Goal: Task Accomplishment & Management: Manage account settings

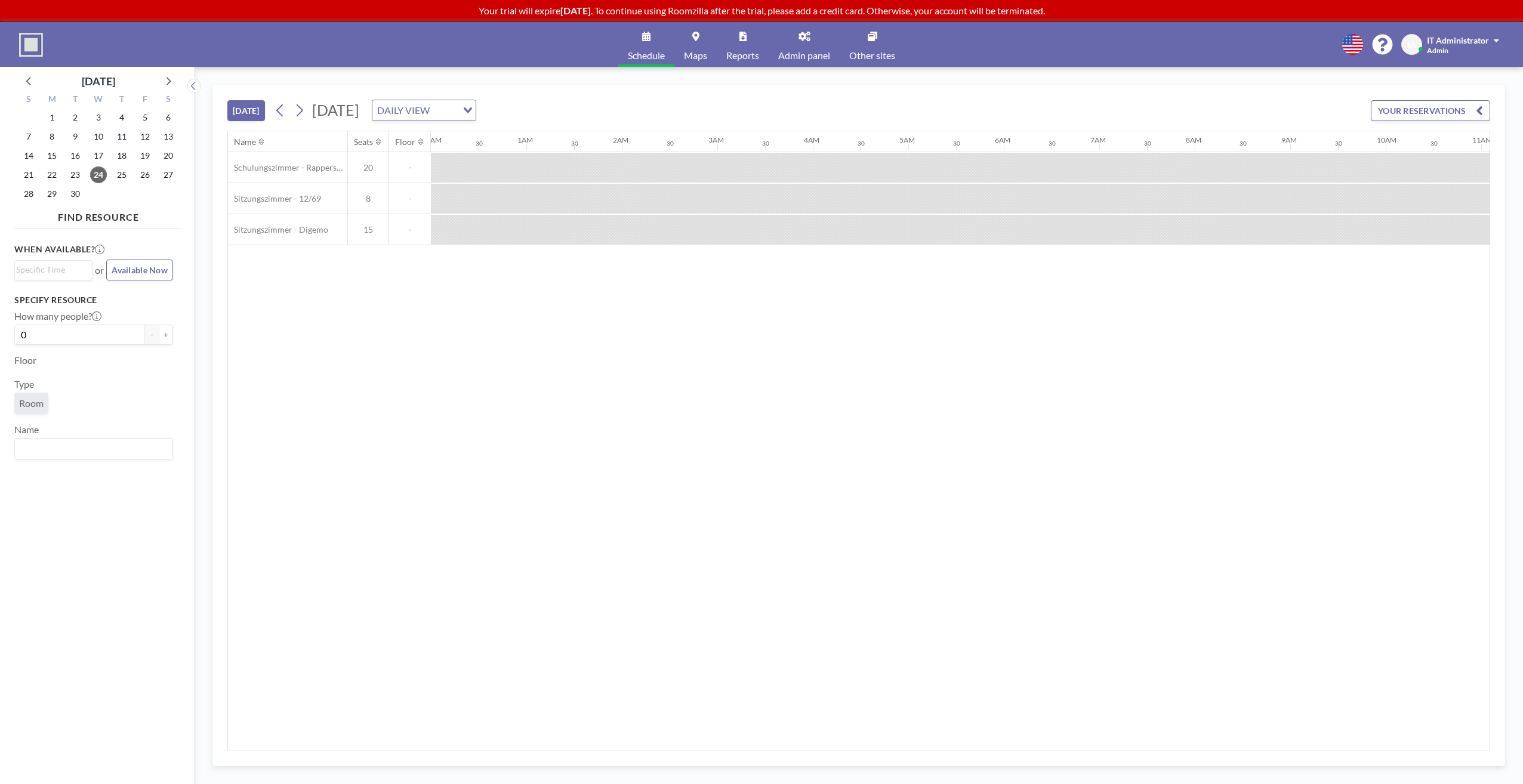
scroll to position [0, 1050]
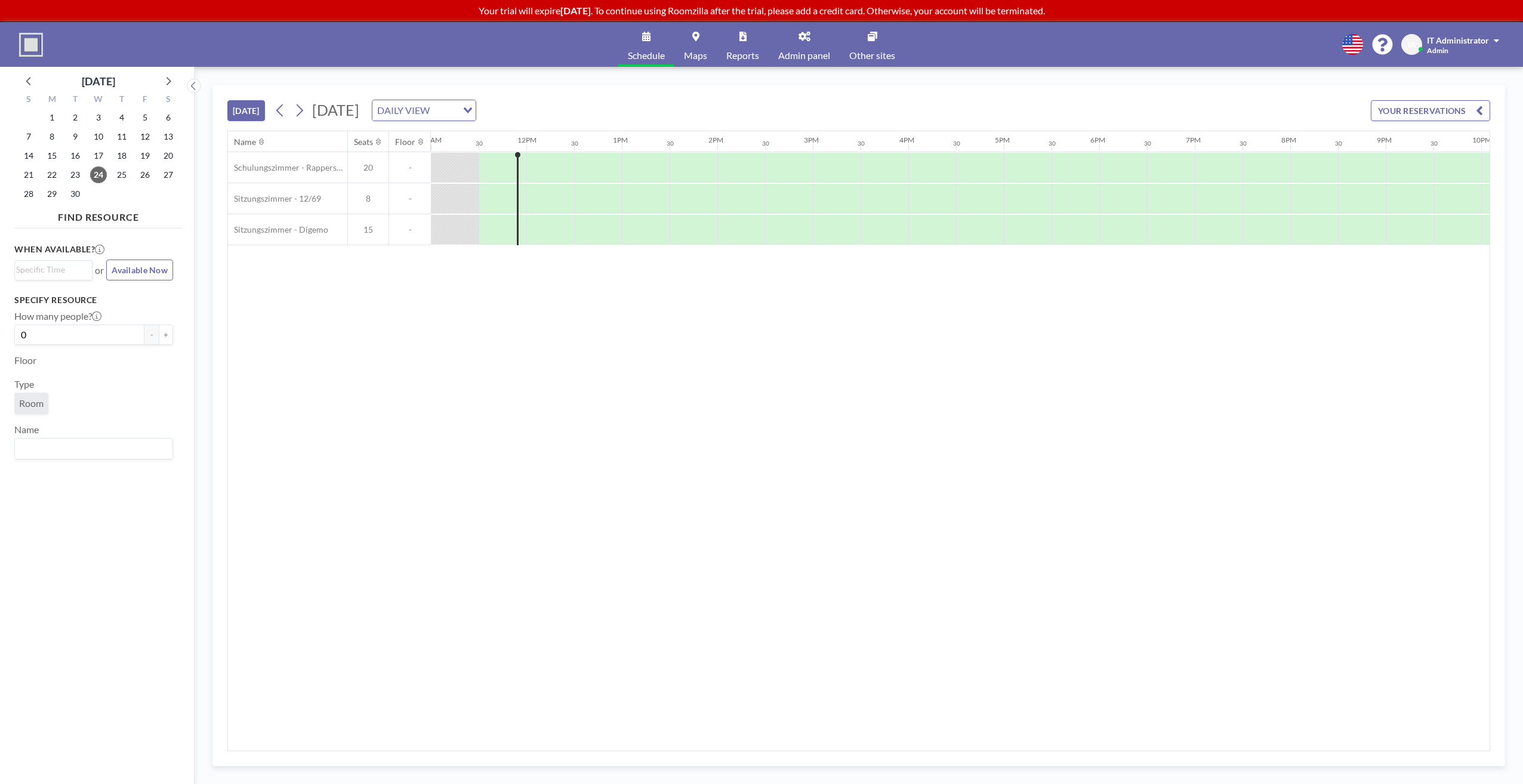
click at [797, 42] on link "Admin panel" at bounding box center [803, 44] width 71 height 45
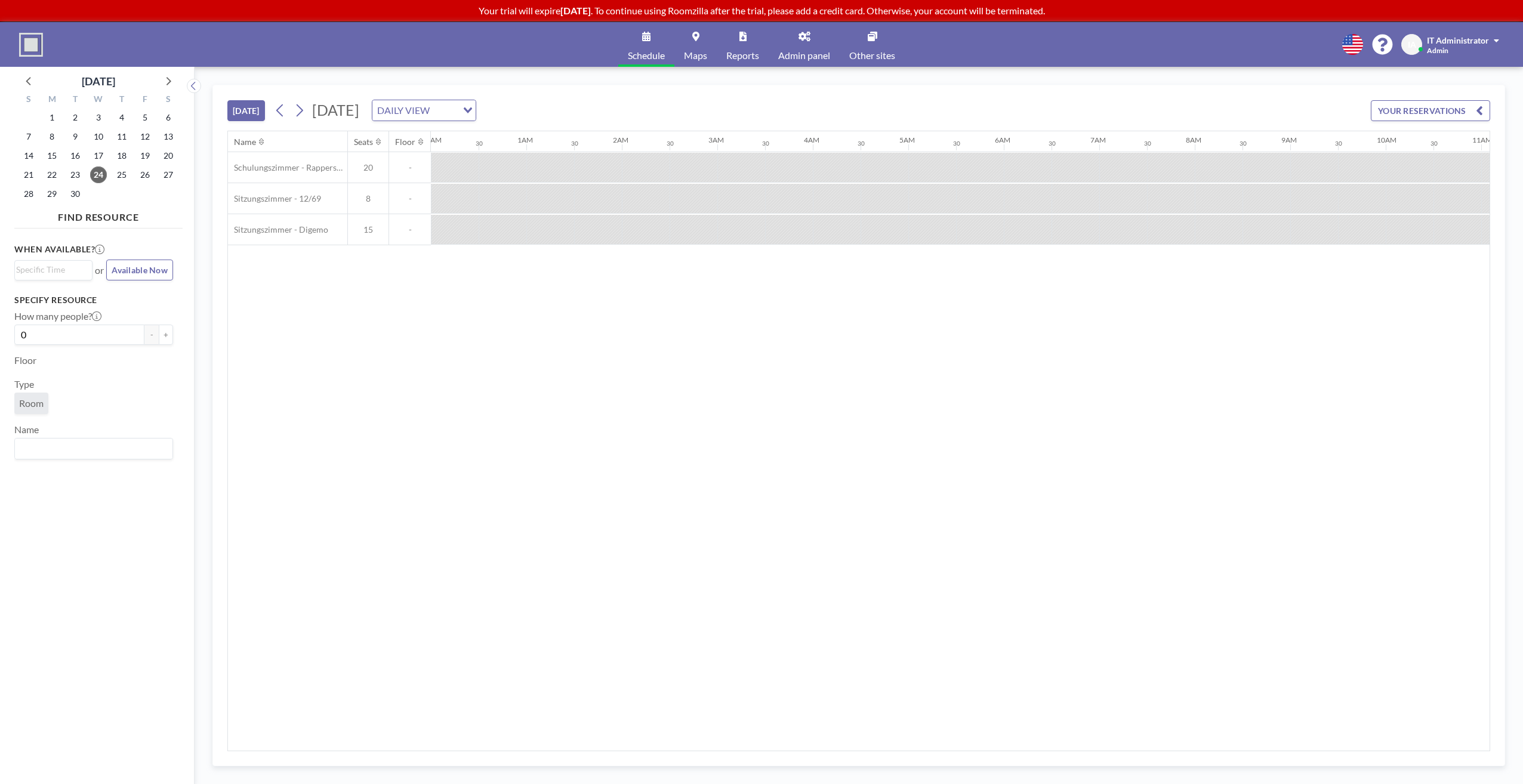
scroll to position [0, 1050]
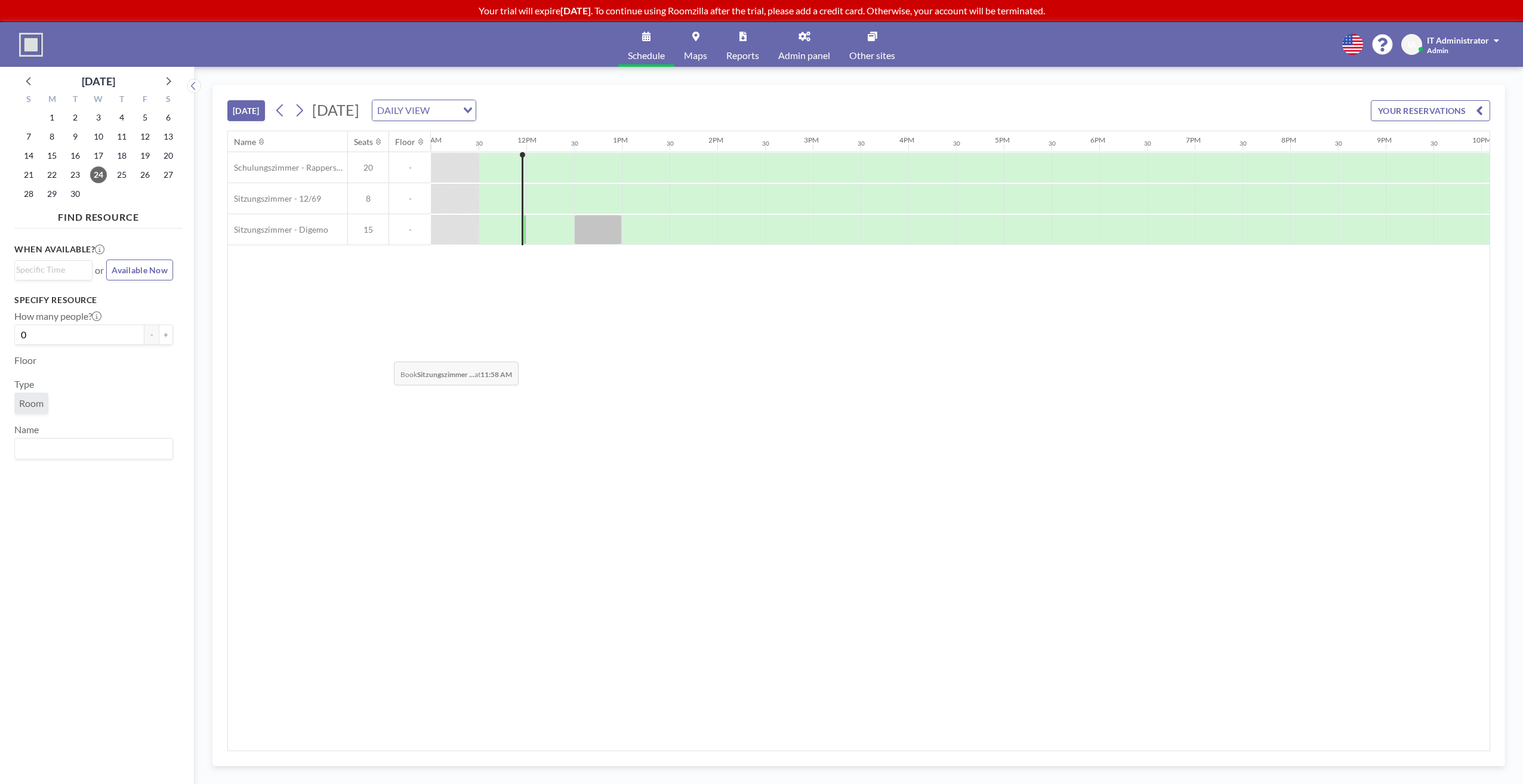
click at [384, 353] on div "Name Seats Floor 12AM 30 1AM 30 2AM 30 3AM 30 4AM 30 5AM 30 6AM 30 7AM 30 8AM 3…" at bounding box center [858, 440] width 1261 height 619
click at [790, 51] on span "Admin panel" at bounding box center [804, 55] width 52 height 9
click at [597, 283] on div "Name Seats Floor 12AM 30 1AM 30 2AM 30 3AM 30 4AM 30 5AM 30 6AM 30 7AM 30 8AM 3…" at bounding box center [858, 440] width 1261 height 619
click at [522, 48] on div "Schedule Maps Reports Admin panel Other sites English Polski 日本語 Española IA IT…" at bounding box center [761, 44] width 1523 height 45
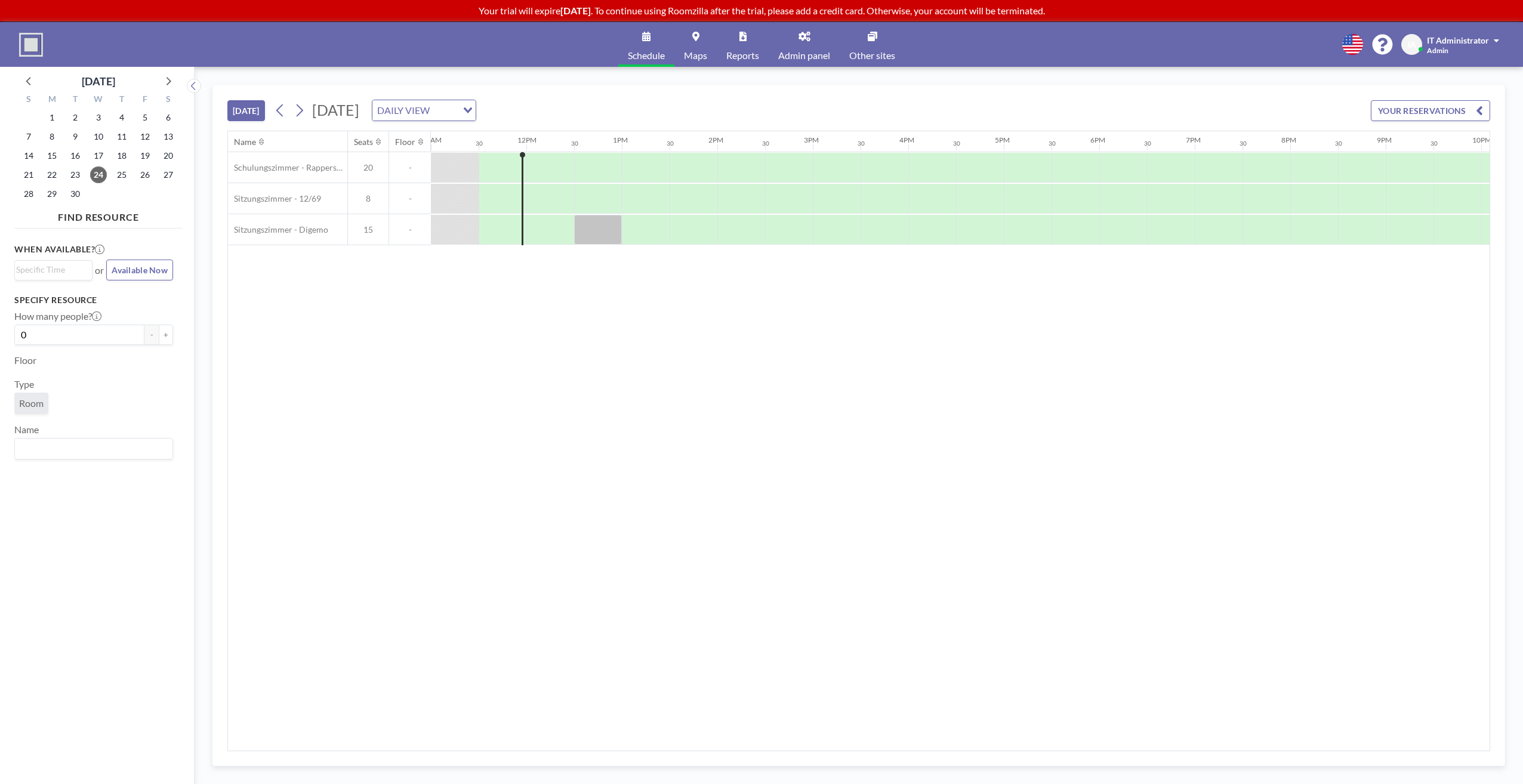
click at [438, 30] on div "Schedule Maps Reports Admin panel Other sites English Polski 日本語 Española IA IT…" at bounding box center [761, 44] width 1523 height 45
click at [805, 40] on icon at bounding box center [804, 36] width 12 height 9
drag, startPoint x: 596, startPoint y: 233, endPoint x: 546, endPoint y: 283, distance: 70.7
click at [512, 318] on div "Name Seats Floor 12AM 30 1AM 30 2AM 30 3AM 30 4AM 30 5AM 30 6AM 30 7AM 30 8AM 3…" at bounding box center [858, 440] width 1261 height 619
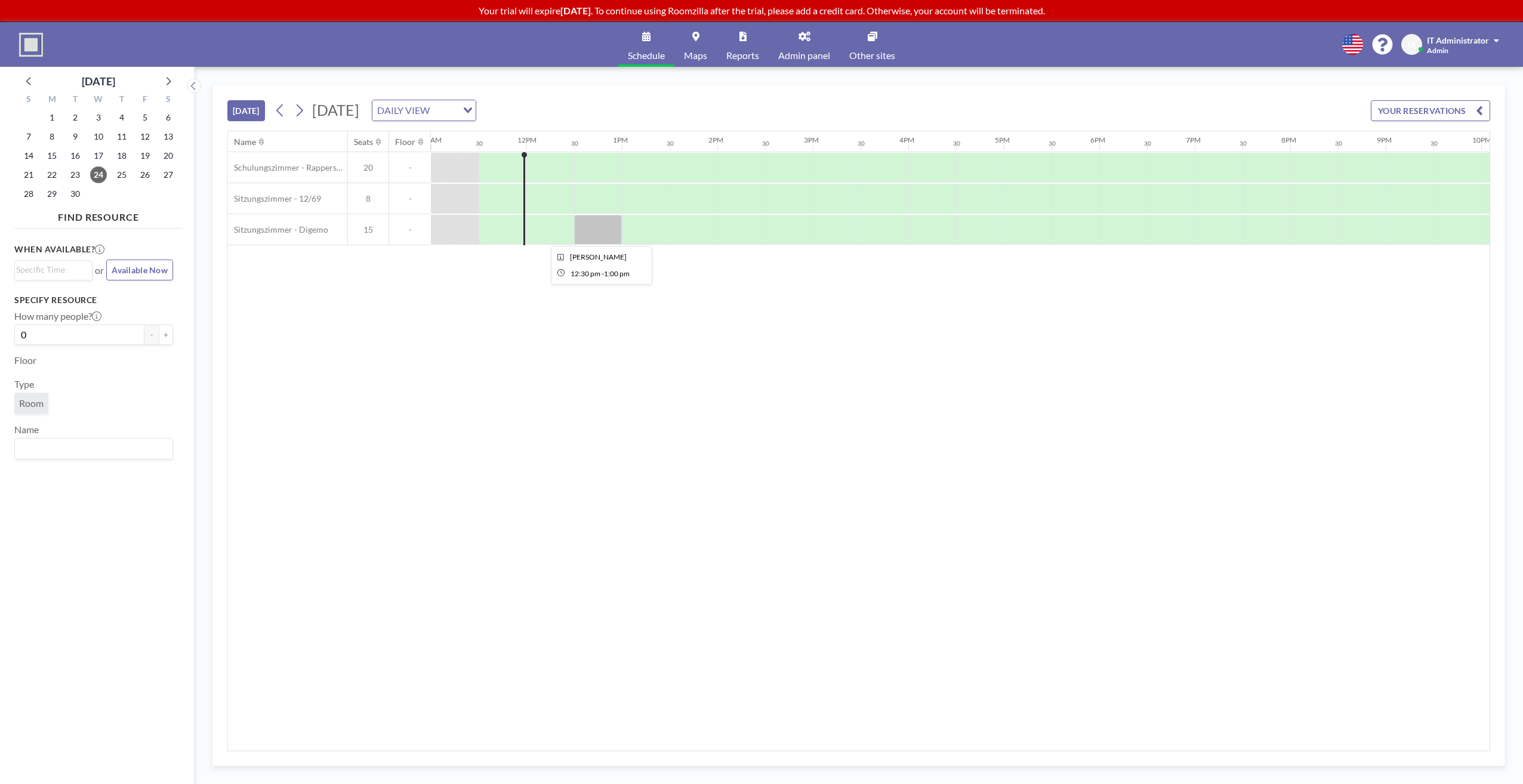
click at [588, 241] on div at bounding box center [598, 229] width 48 height 29
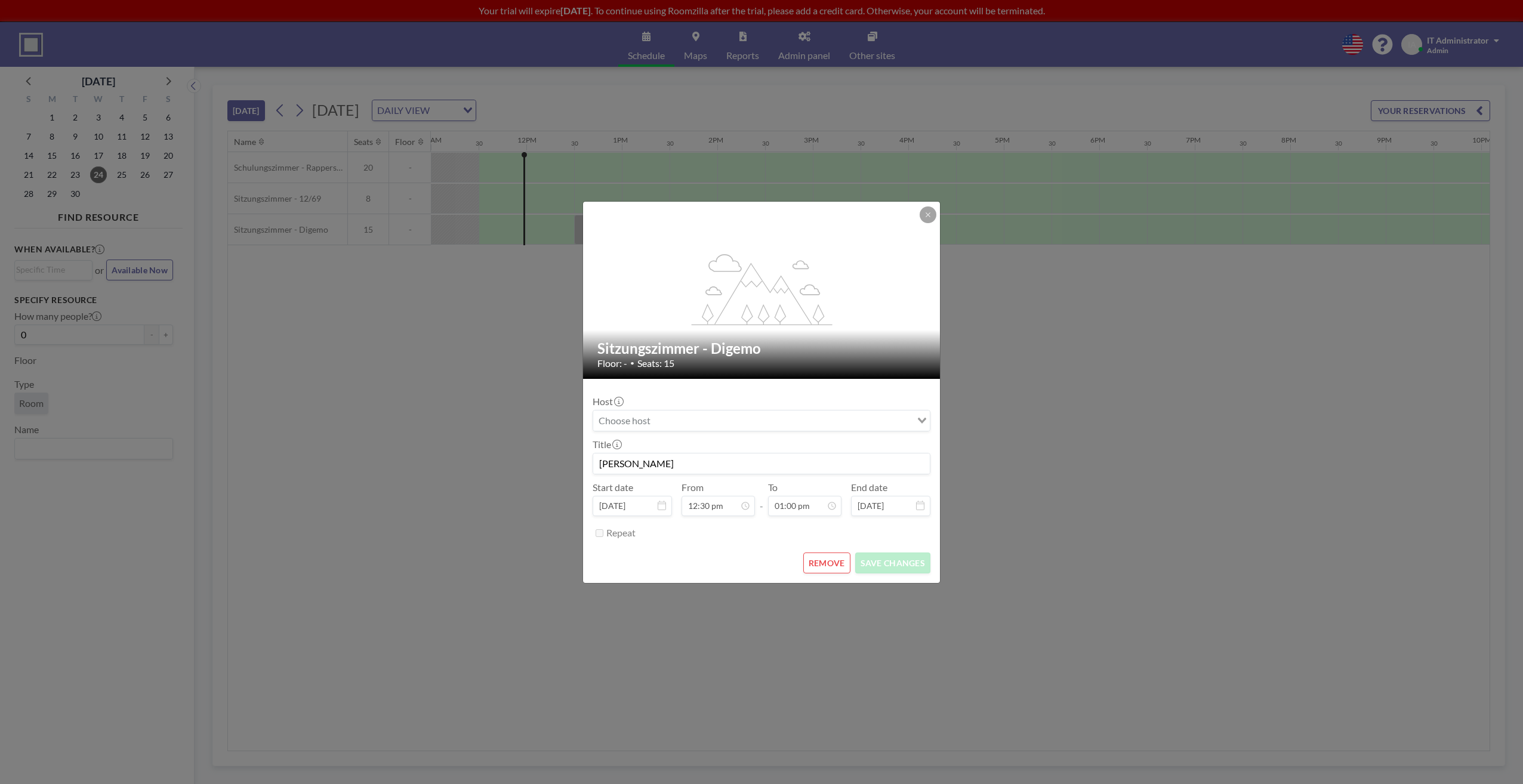
click at [824, 554] on button "REMOVE" at bounding box center [826, 563] width 47 height 21
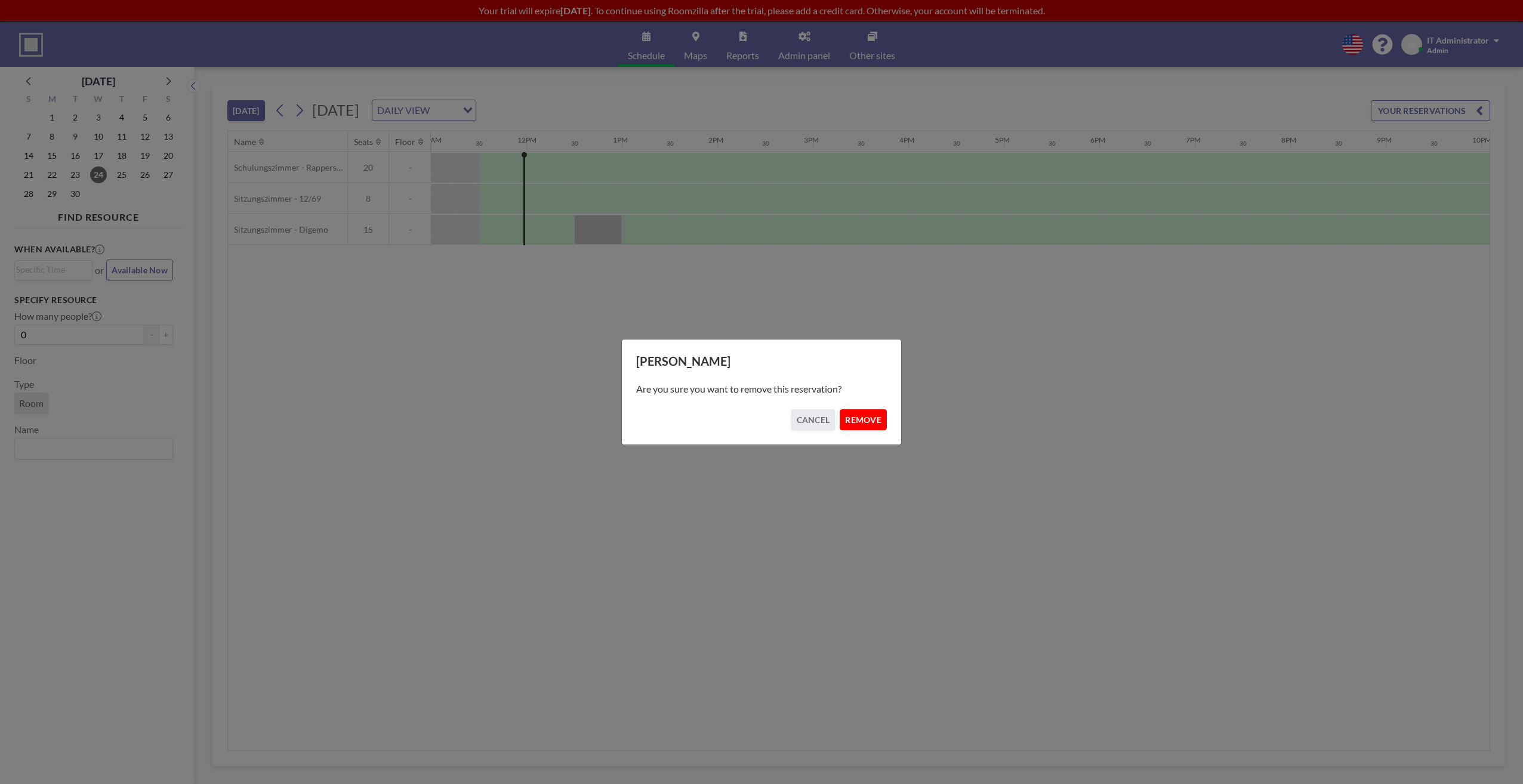
click at [866, 418] on button "REMOVE" at bounding box center [862, 419] width 47 height 21
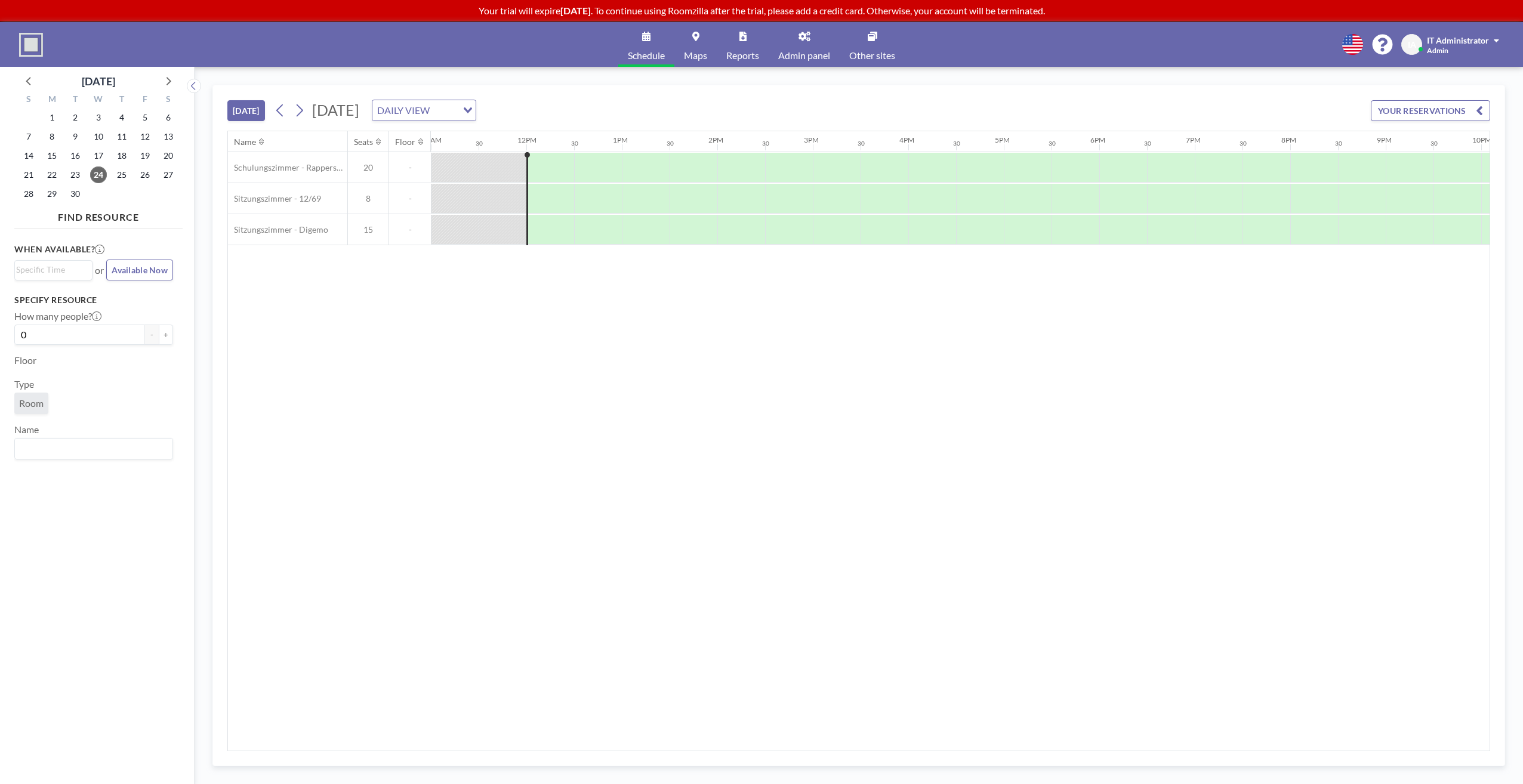
click at [519, 438] on div "Name Seats Floor 12AM 30 1AM 30 2AM 30 3AM 30 4AM 30 5AM 30 6AM 30 7AM 30 8AM 3…" at bounding box center [858, 440] width 1261 height 619
click at [454, 510] on div "Name Seats Floor 12AM 30 1AM 30 2AM 30 3AM 30 4AM 30 5AM 30 6AM 30 7AM 30 8AM 3…" at bounding box center [858, 440] width 1261 height 619
